Goal: Information Seeking & Learning: Learn about a topic

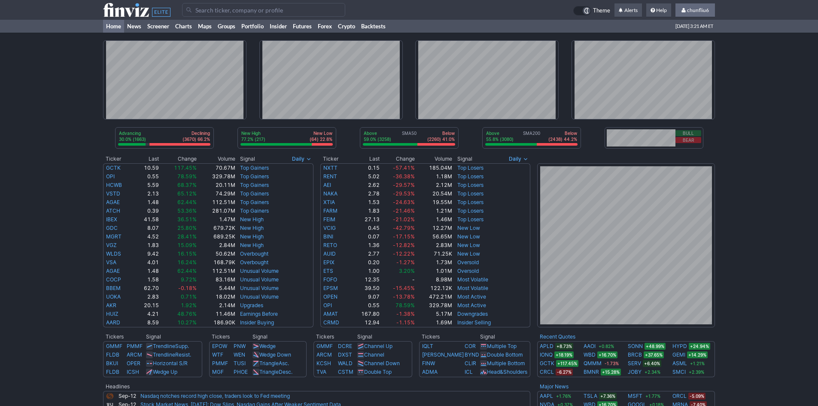
click at [700, 12] on span "chunfliu6" at bounding box center [698, 10] width 22 height 6
click at [681, 64] on link "Sign Out" at bounding box center [691, 64] width 48 height 14
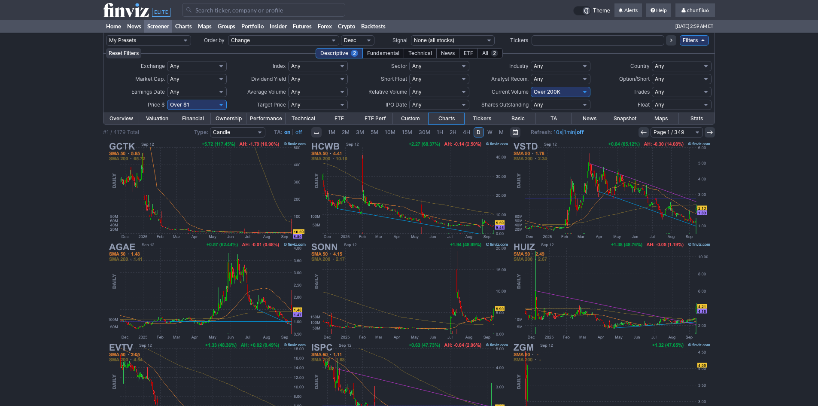
click at [203, 7] on input "Search" at bounding box center [263, 10] width 163 height 14
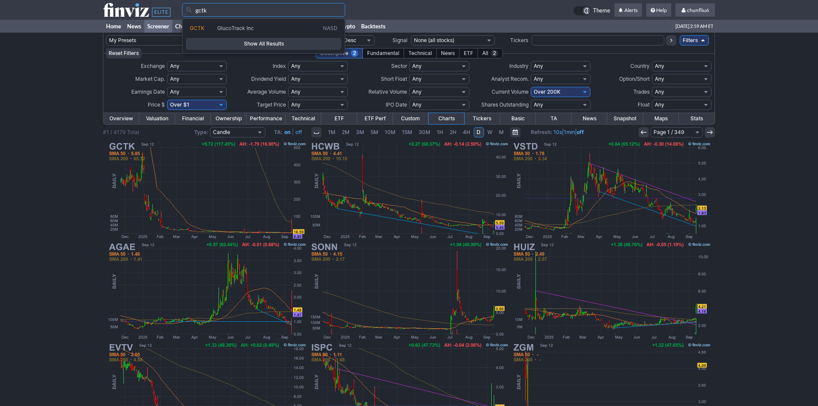
type input "gctk"
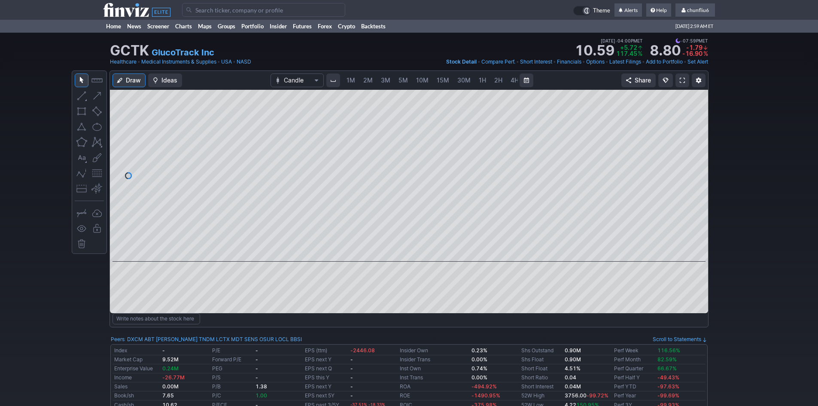
scroll to position [0, 46]
click at [683, 78] on span at bounding box center [682, 80] width 5 height 7
click at [701, 10] on span "chunfliu6" at bounding box center [698, 10] width 22 height 6
click at [679, 64] on link "Sign Out" at bounding box center [691, 64] width 48 height 14
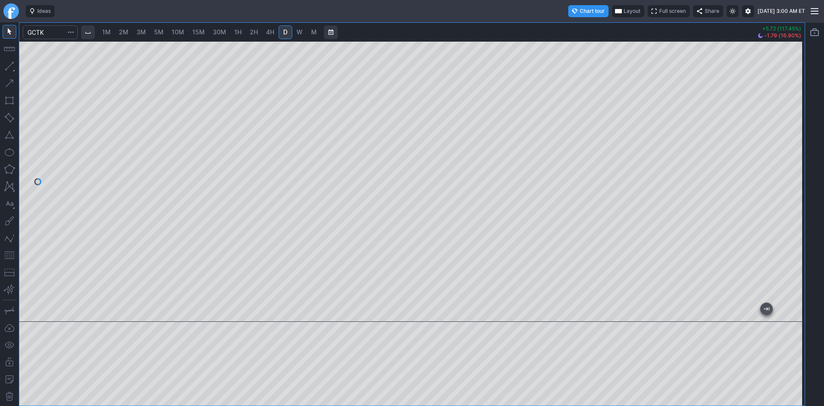
click at [121, 31] on span "2M" at bounding box center [123, 31] width 9 height 7
click at [110, 29] on span "1M" at bounding box center [106, 31] width 9 height 7
click at [8, 257] on button "button" at bounding box center [10, 255] width 14 height 14
click at [10, 134] on button "button" at bounding box center [10, 135] width 14 height 14
click at [54, 31] on input "Search" at bounding box center [50, 32] width 55 height 14
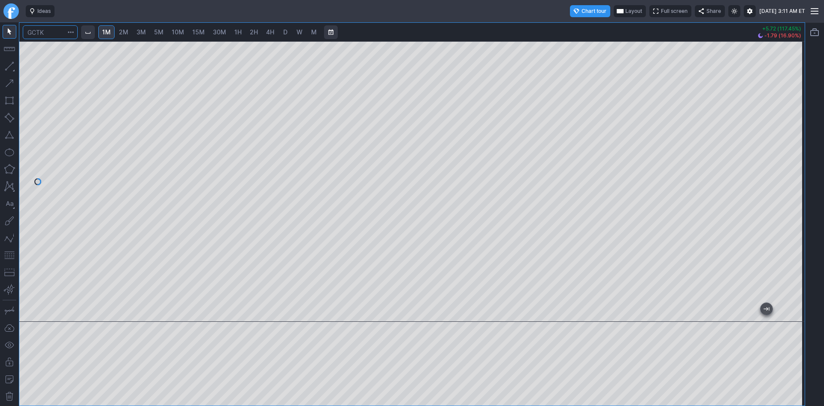
click at [61, 37] on input "Search" at bounding box center [50, 32] width 55 height 14
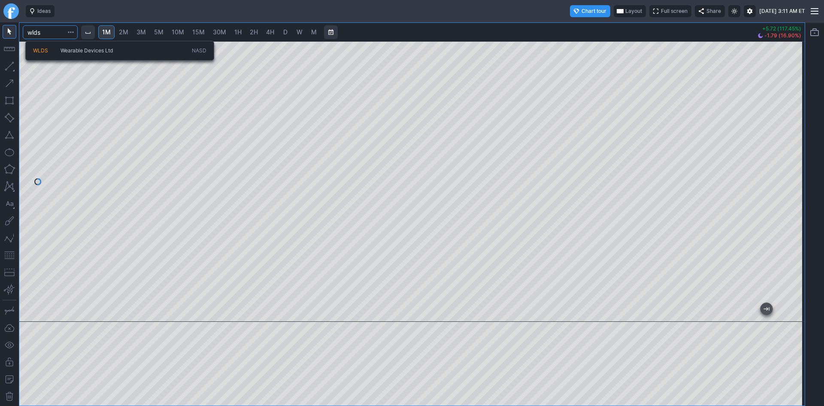
type input "wlds"
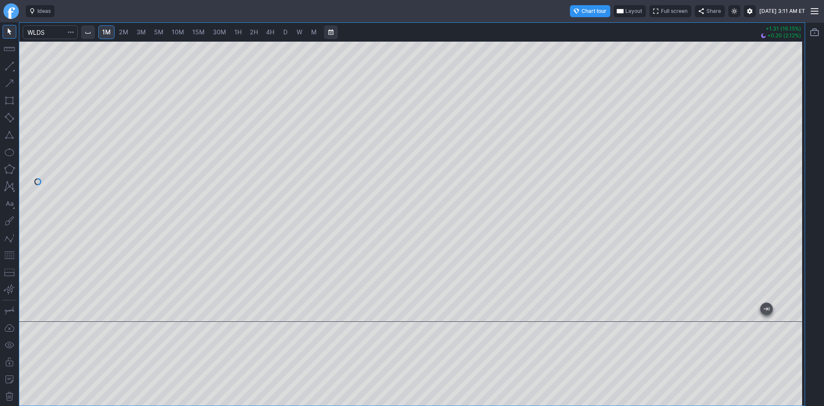
click at [6, 254] on button "button" at bounding box center [10, 255] width 14 height 14
click at [60, 30] on input "Search" at bounding box center [50, 32] width 55 height 14
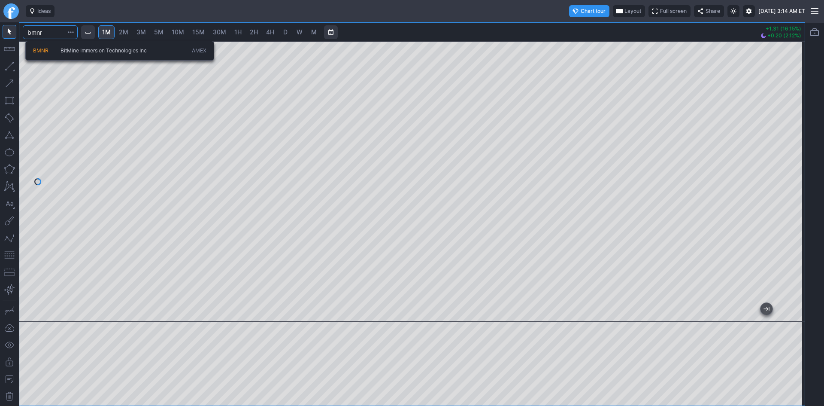
type input "bmnr"
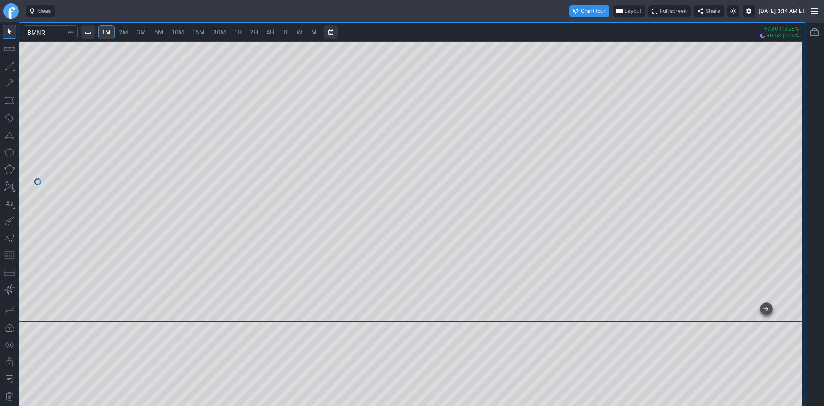
click at [128, 33] on span "2M" at bounding box center [123, 31] width 9 height 7
click at [509, 284] on div at bounding box center [412, 181] width 786 height 280
click at [15, 255] on button "button" at bounding box center [10, 255] width 14 height 14
drag, startPoint x: 794, startPoint y: 253, endPoint x: 795, endPoint y: 221, distance: 32.2
click at [795, 221] on div at bounding box center [796, 179] width 18 height 259
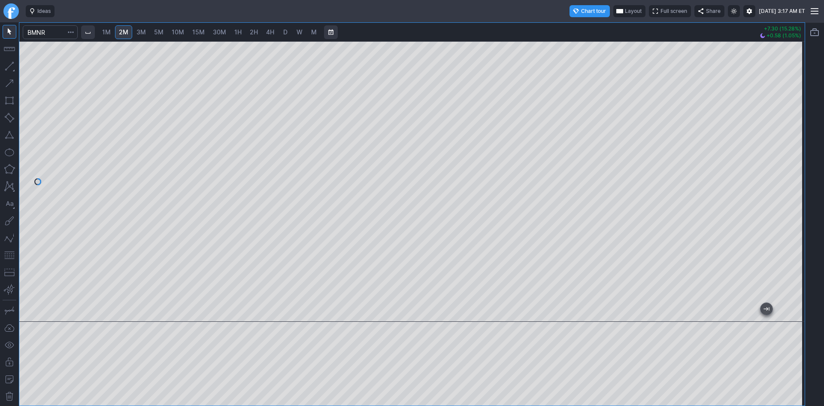
click at [785, 237] on div at bounding box center [412, 181] width 786 height 280
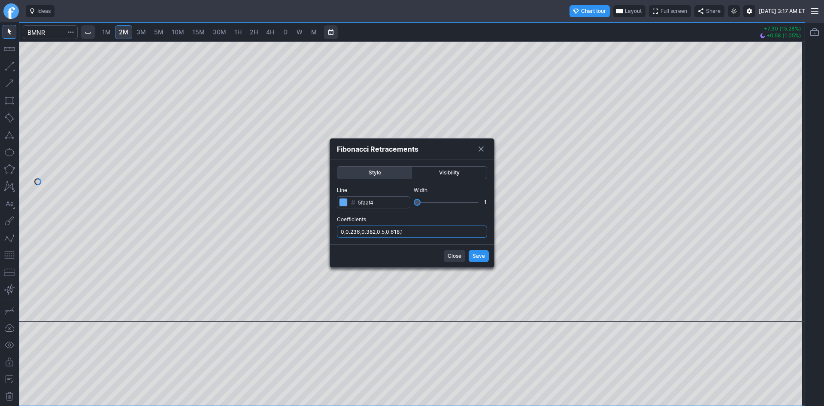
click at [429, 231] on input "0,0.236,0.382,0.5,0.618,1" at bounding box center [412, 231] width 150 height 12
type input "0,0.236,0.382,0.5,0.618,1,.786"
click at [471, 257] on button "Save" at bounding box center [479, 256] width 20 height 12
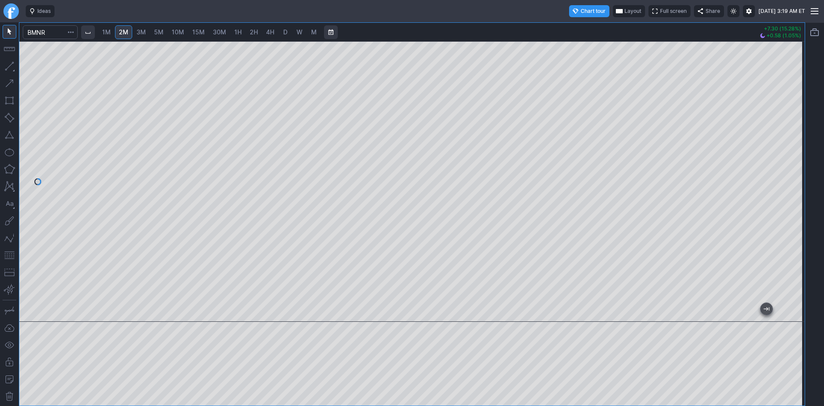
click at [9, 255] on button "button" at bounding box center [10, 255] width 14 height 14
click at [625, 12] on span "Layout" at bounding box center [633, 11] width 17 height 9
click at [475, 25] on div at bounding box center [412, 203] width 824 height 406
